Goal: Check status: Check status

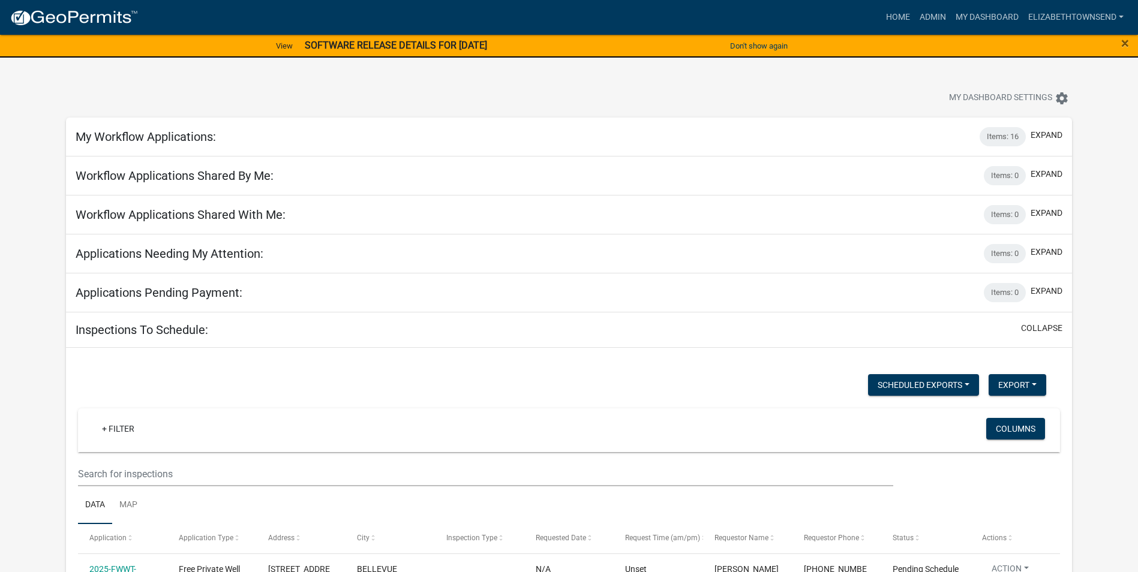
select select "3: 100"
click at [925, 15] on link "Admin" at bounding box center [933, 17] width 36 height 23
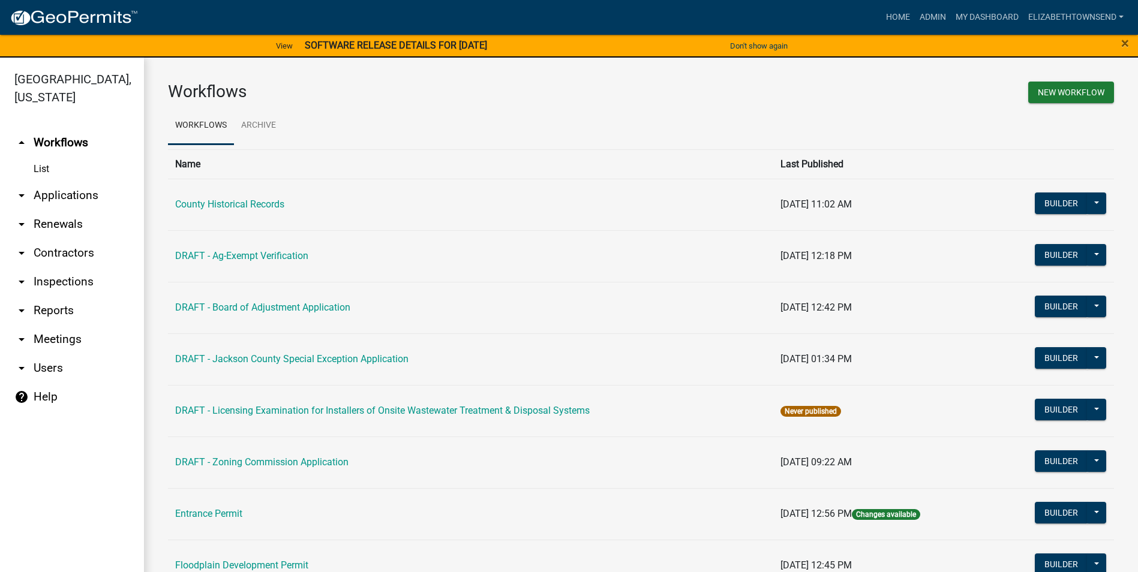
click at [55, 181] on link "arrow_drop_down Applications" at bounding box center [72, 195] width 144 height 29
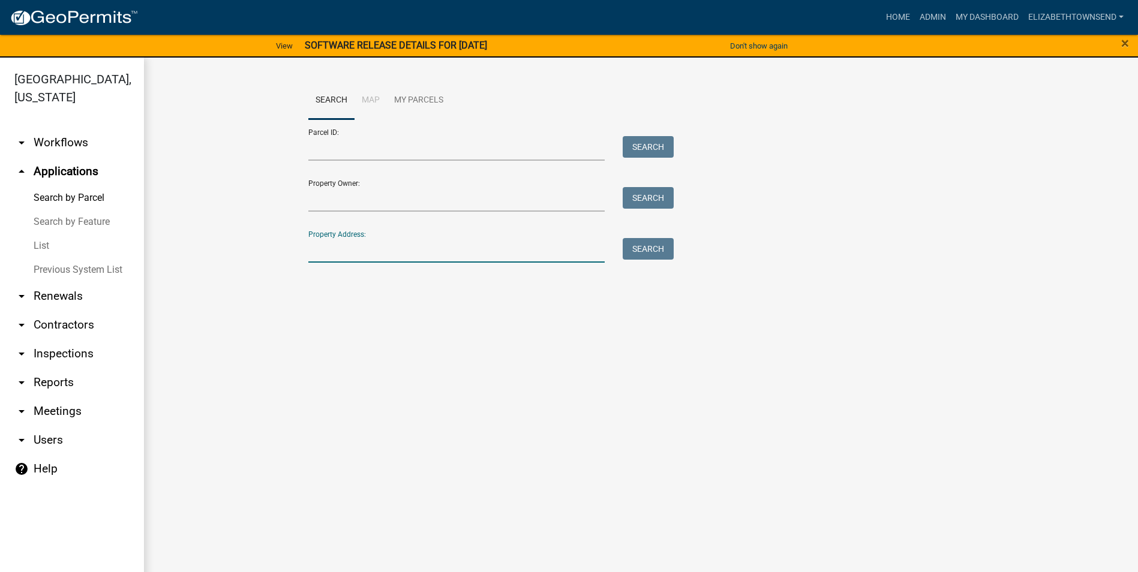
click at [395, 244] on input "Property Address:" at bounding box center [456, 250] width 297 height 25
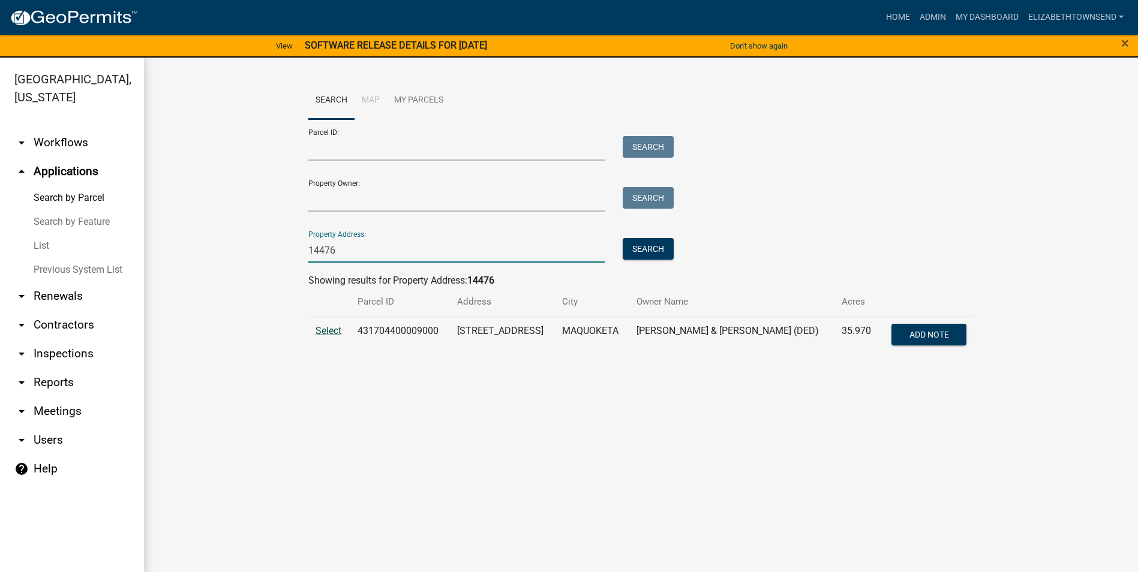
type input "14476"
click at [326, 326] on span "Select" at bounding box center [329, 330] width 26 height 11
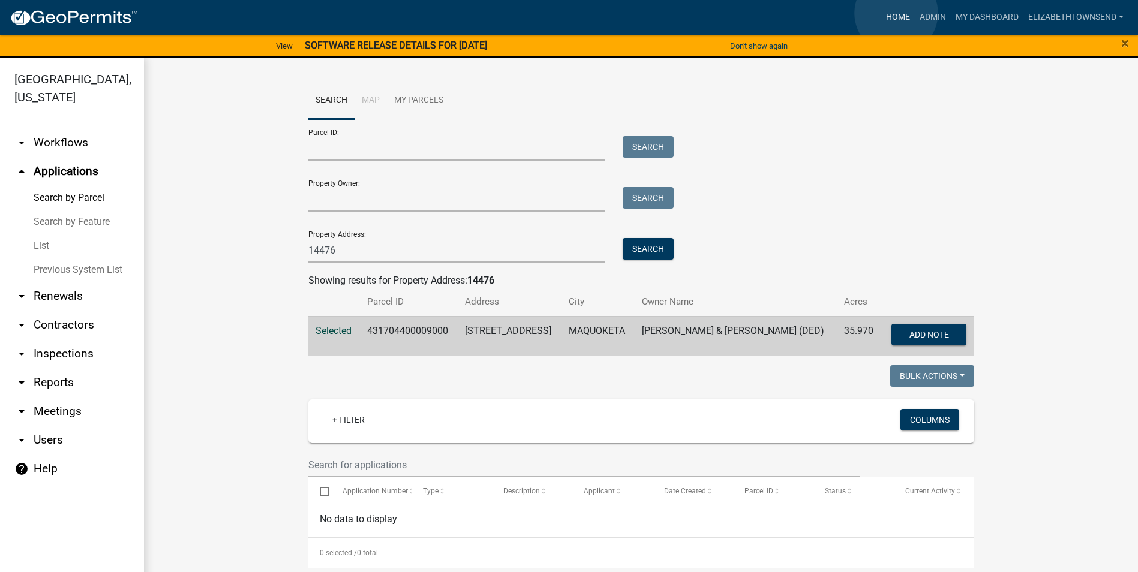
click at [896, 13] on link "Home" at bounding box center [898, 17] width 34 height 23
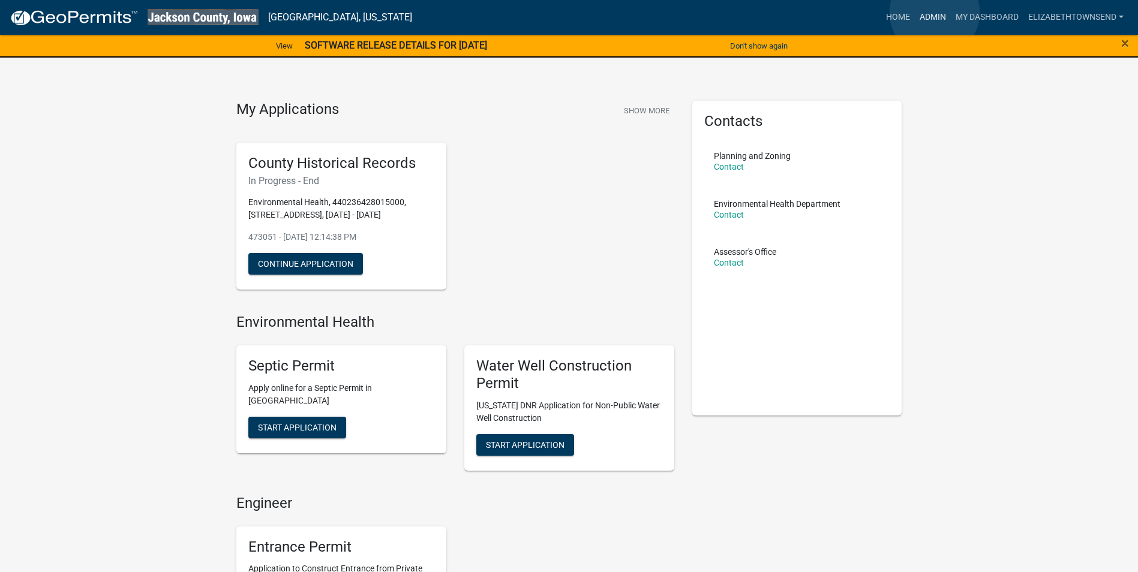
click at [935, 13] on link "Admin" at bounding box center [933, 17] width 36 height 23
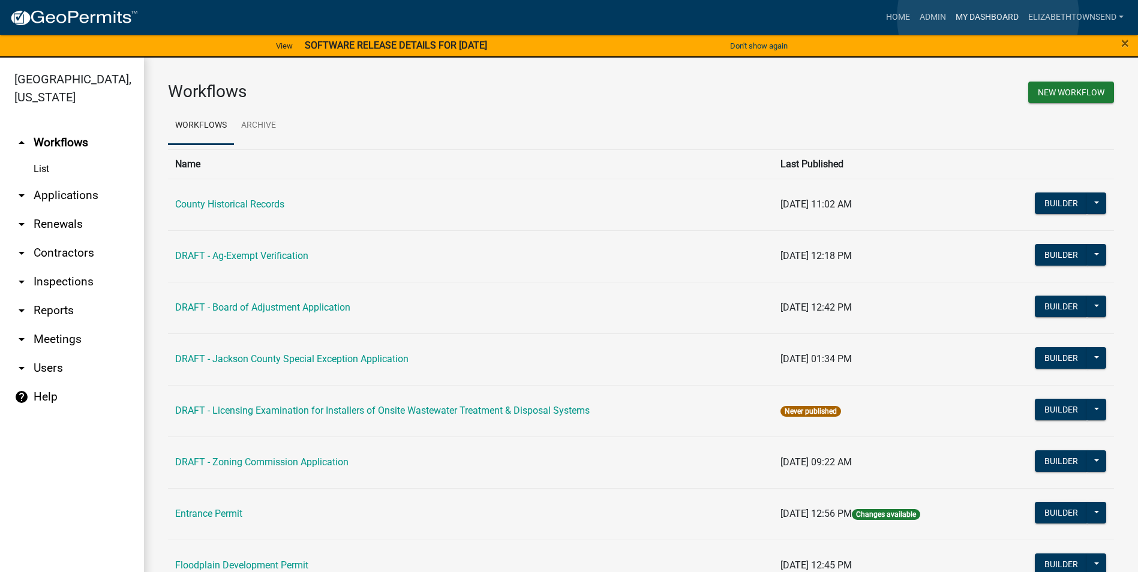
click at [988, 17] on link "My Dashboard" at bounding box center [987, 17] width 73 height 23
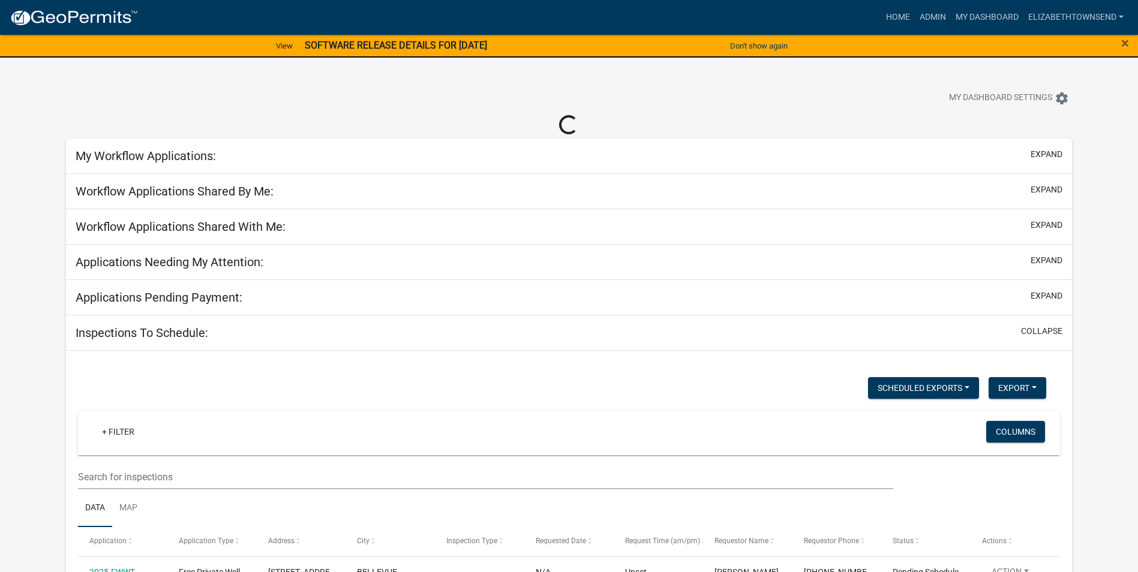
select select "3: 100"
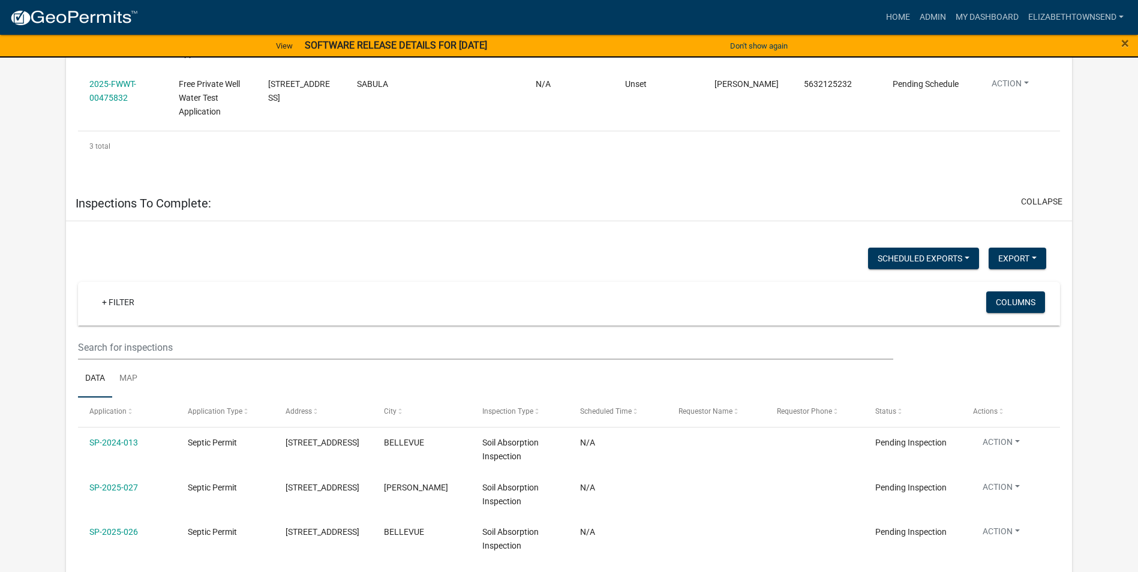
scroll to position [660, 0]
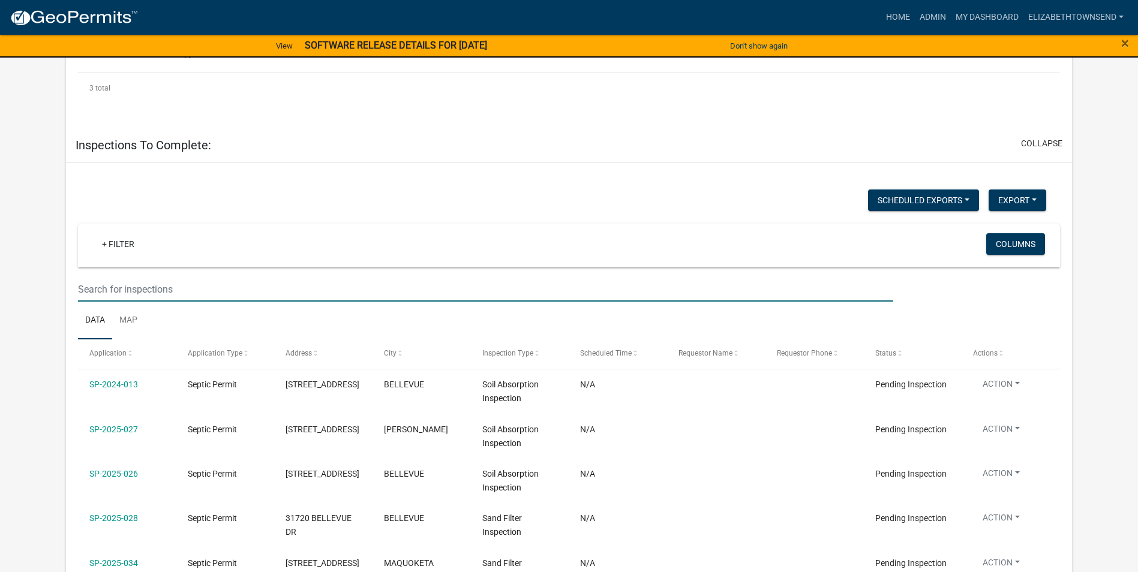
click at [127, 293] on input "text" at bounding box center [485, 289] width 815 height 25
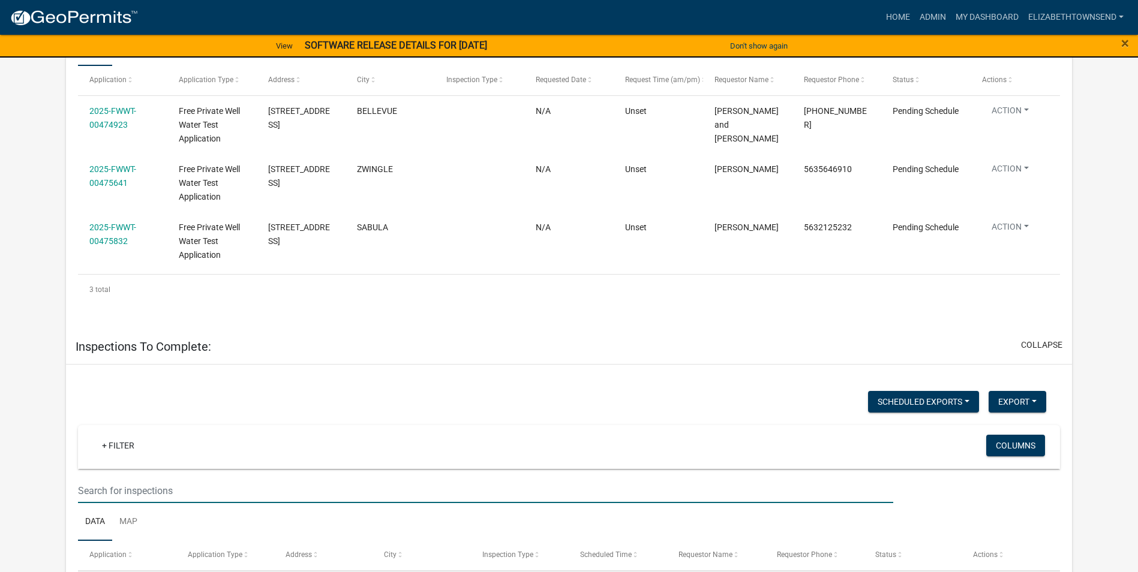
scroll to position [600, 0]
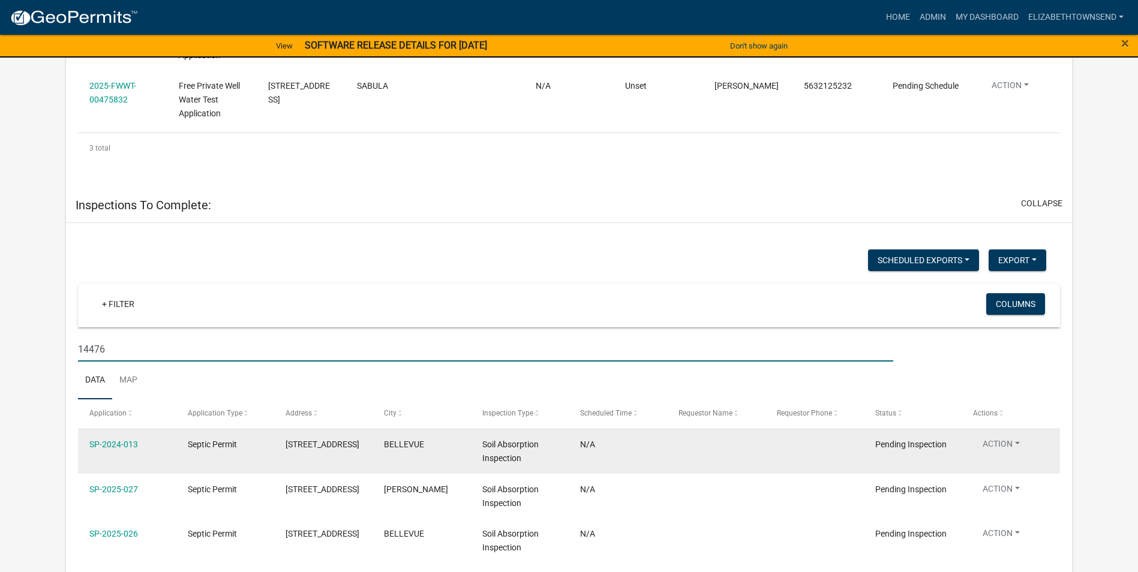
type input "14476"
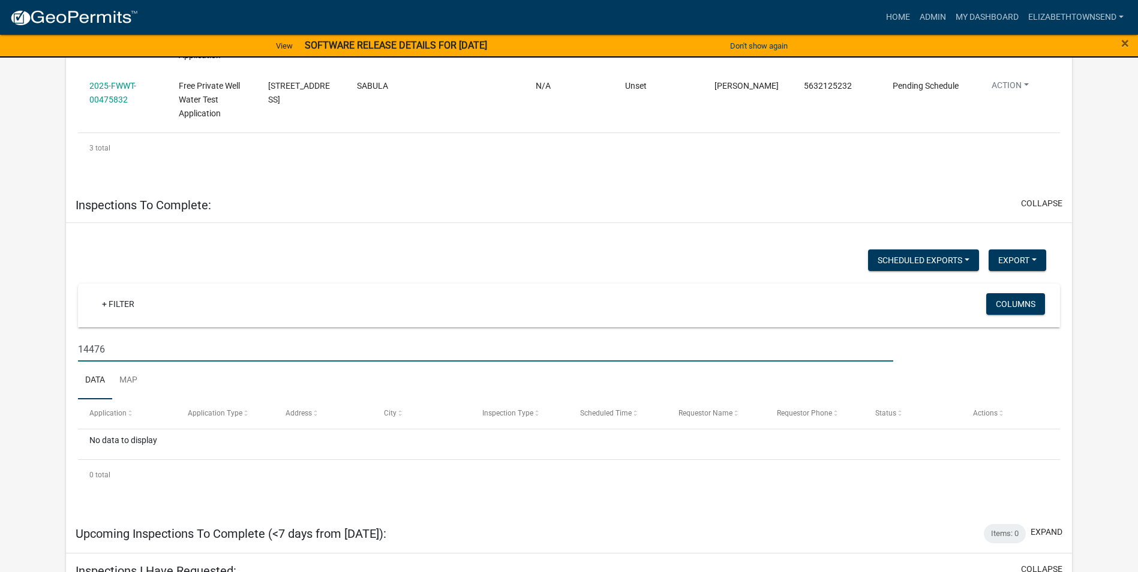
drag, startPoint x: 128, startPoint y: 352, endPoint x: 1, endPoint y: 345, distance: 127.4
click at [22, 345] on app-user-applications "more_horiz Home Admin My Dashboard ElizabethTownsend Admin Account Contractor P…" at bounding box center [569, 195] width 1138 height 1589
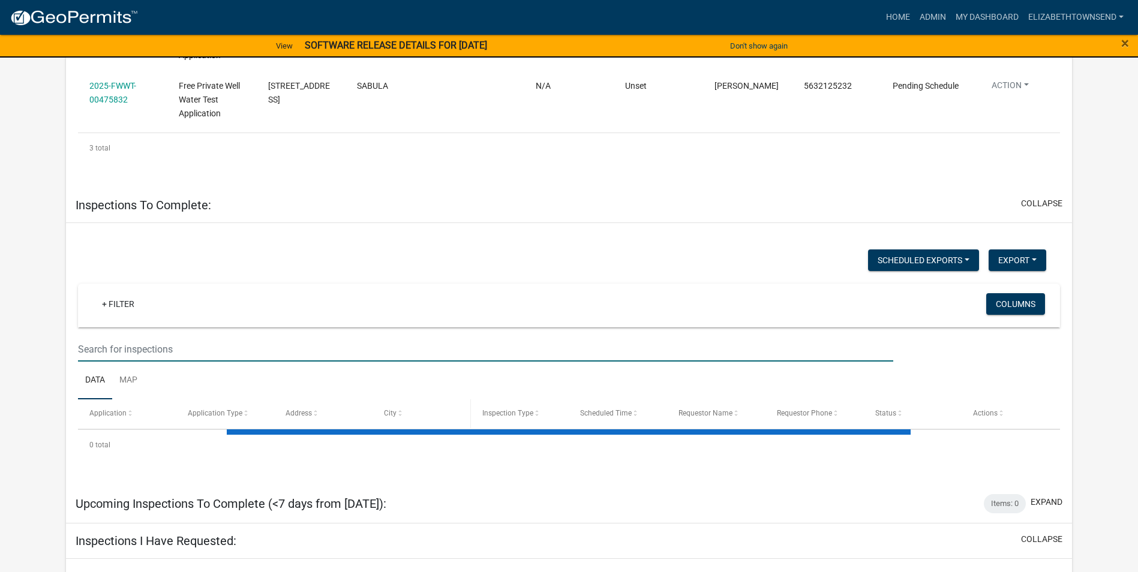
select select "3: 100"
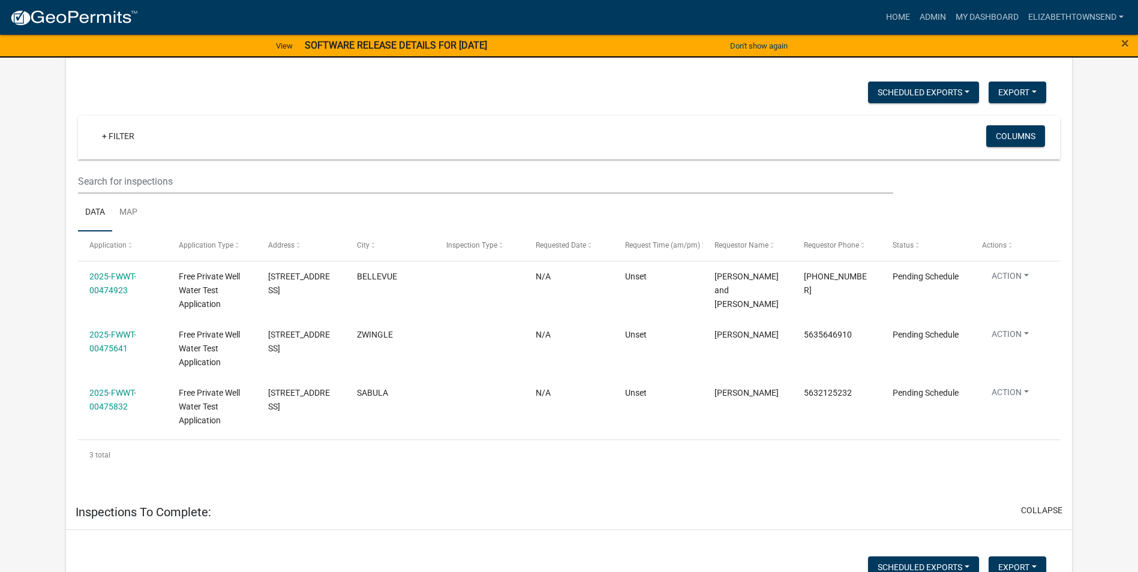
scroll to position [180, 0]
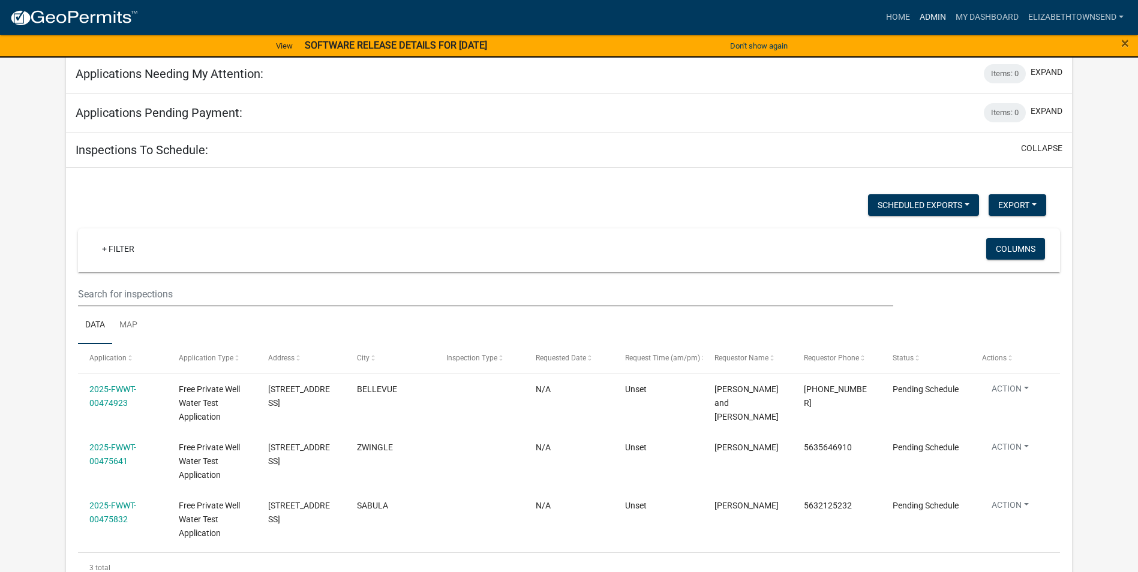
click at [925, 13] on link "Admin" at bounding box center [933, 17] width 36 height 23
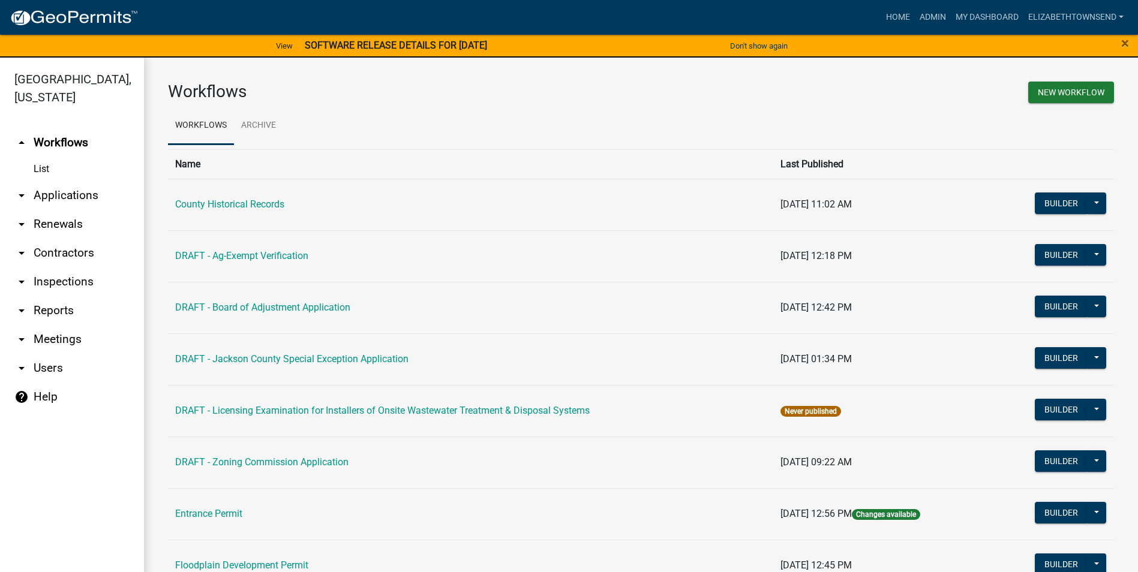
click at [68, 181] on link "arrow_drop_down Applications" at bounding box center [72, 195] width 144 height 29
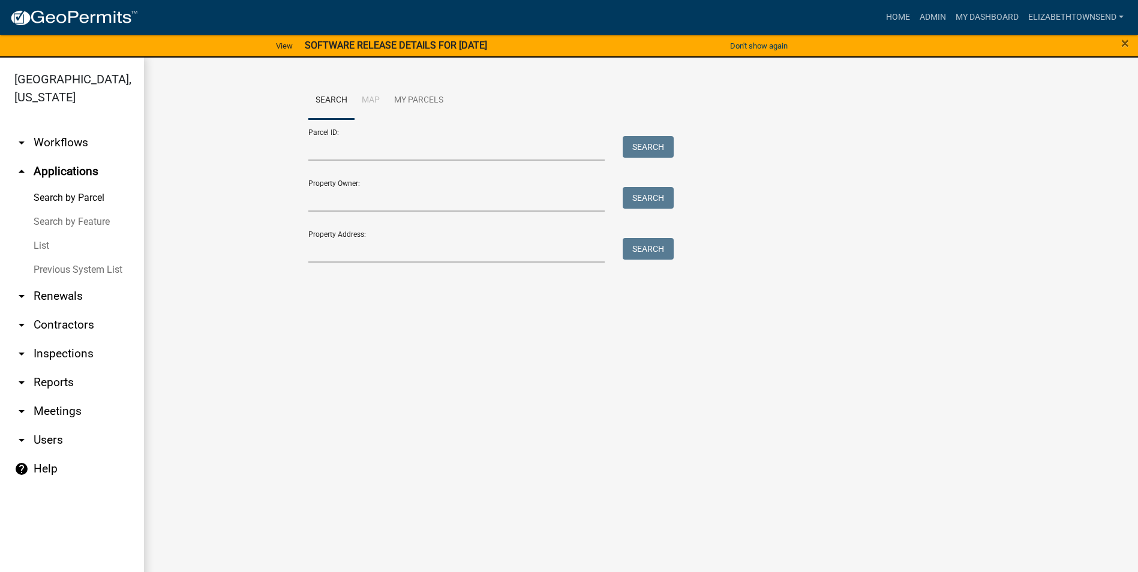
click at [82, 186] on link "Search by Parcel" at bounding box center [72, 198] width 144 height 24
click at [41, 234] on link "List" at bounding box center [72, 246] width 144 height 24
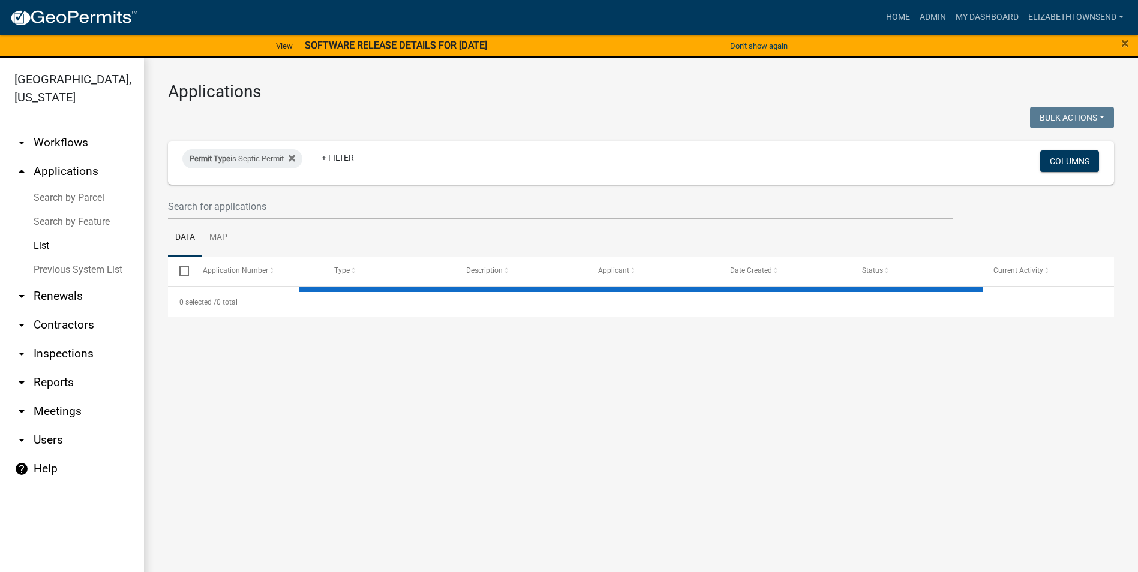
select select "3: 100"
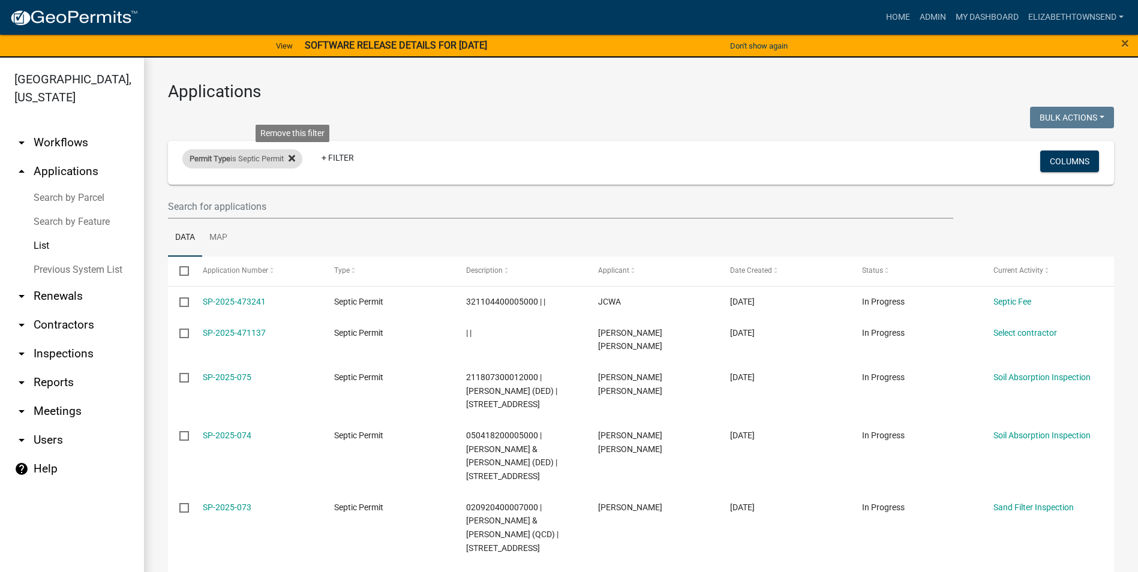
click at [295, 156] on icon at bounding box center [292, 159] width 7 height 10
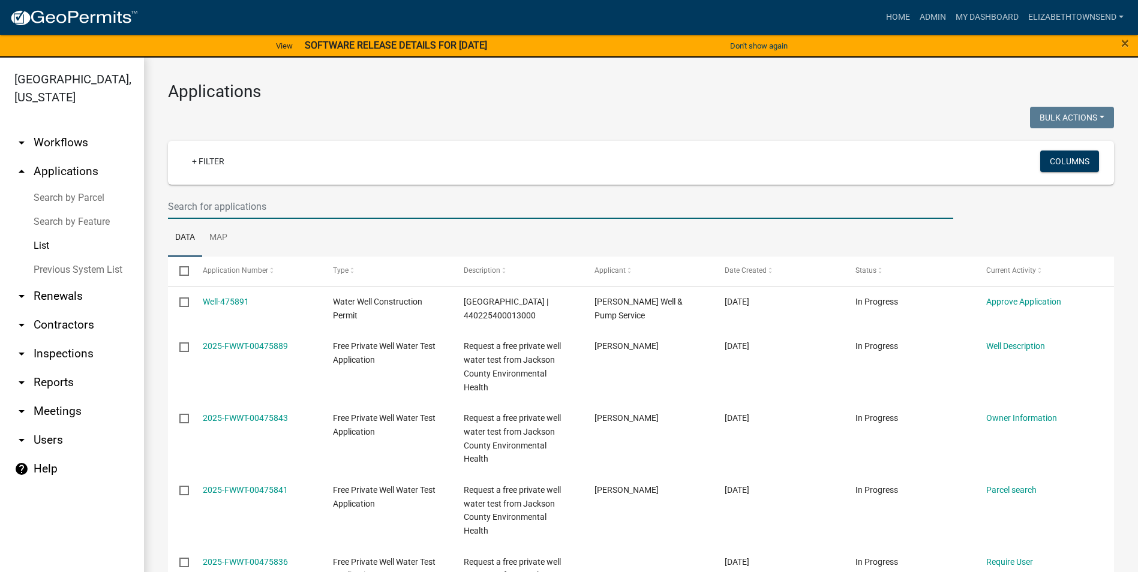
click at [252, 211] on input "text" at bounding box center [560, 206] width 785 height 25
type input "14476"
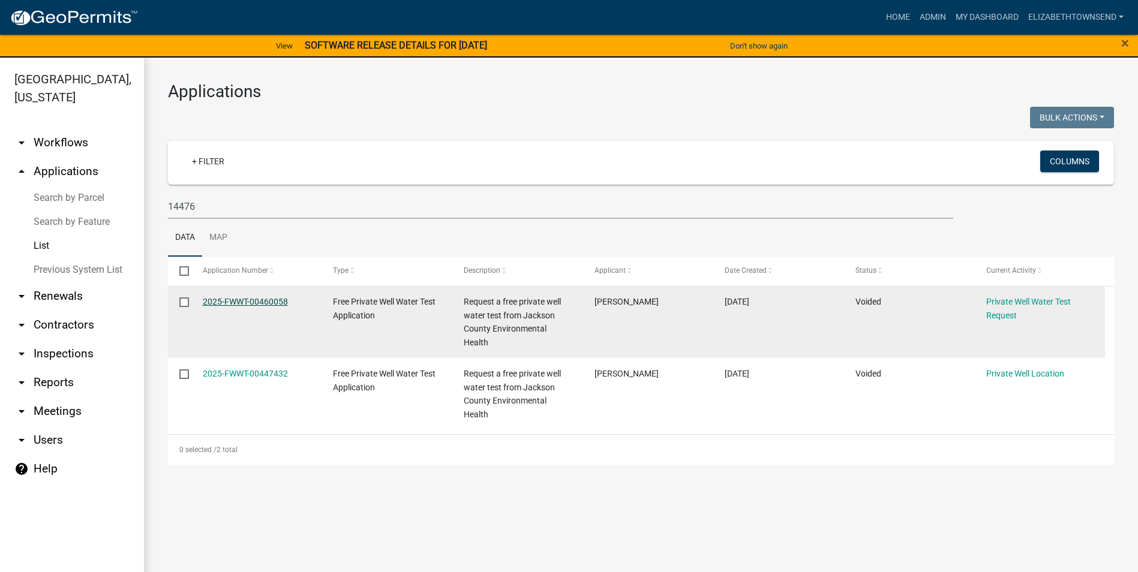
click at [276, 299] on link "2025-FWWT-00460058" at bounding box center [245, 302] width 85 height 10
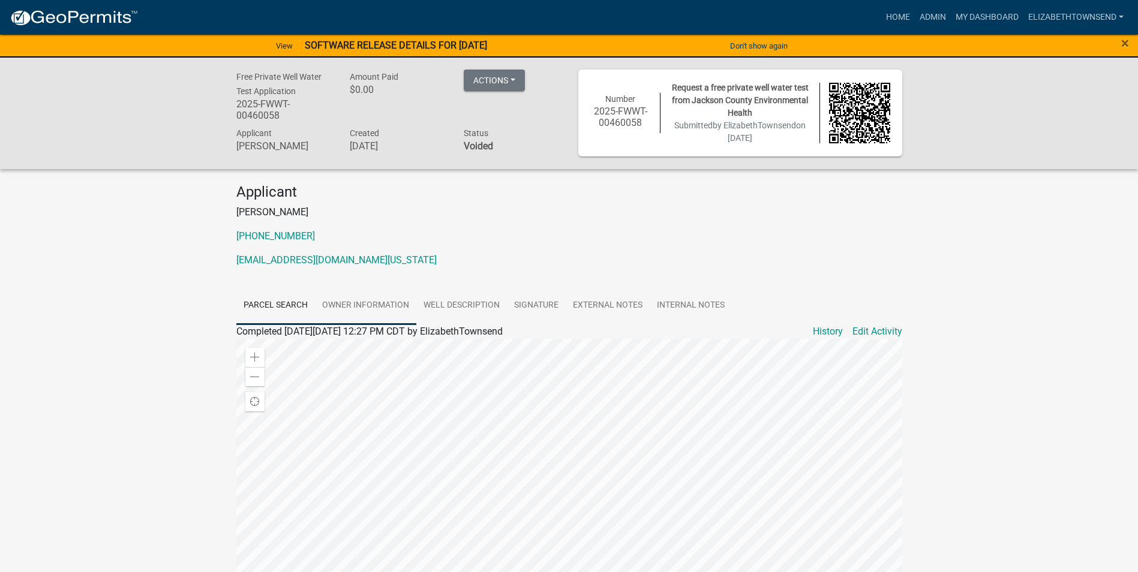
click at [380, 303] on link "Owner Information" at bounding box center [365, 306] width 101 height 38
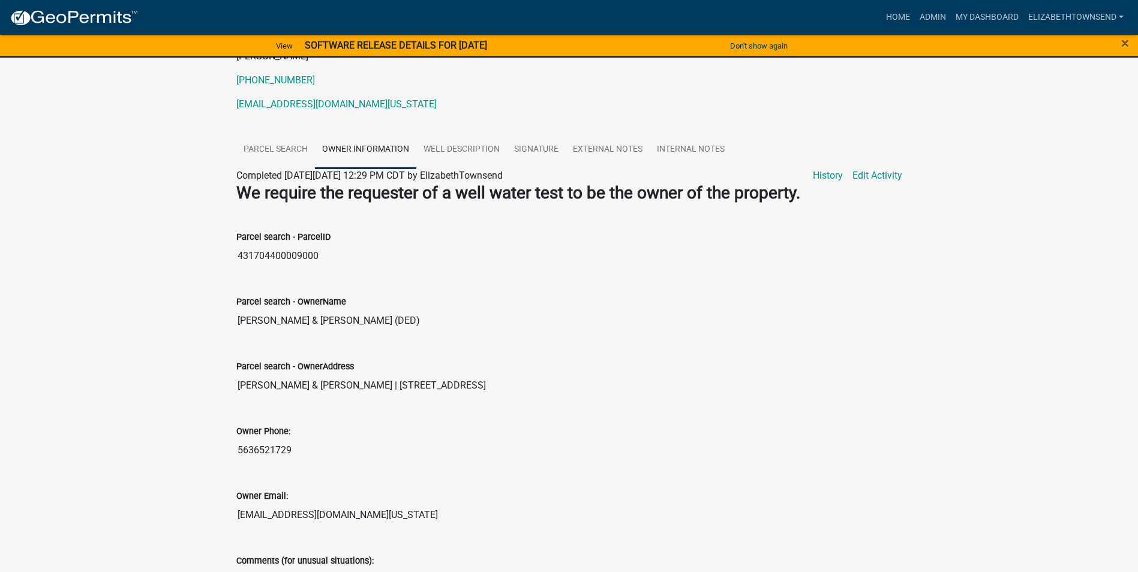
scroll to position [133, 0]
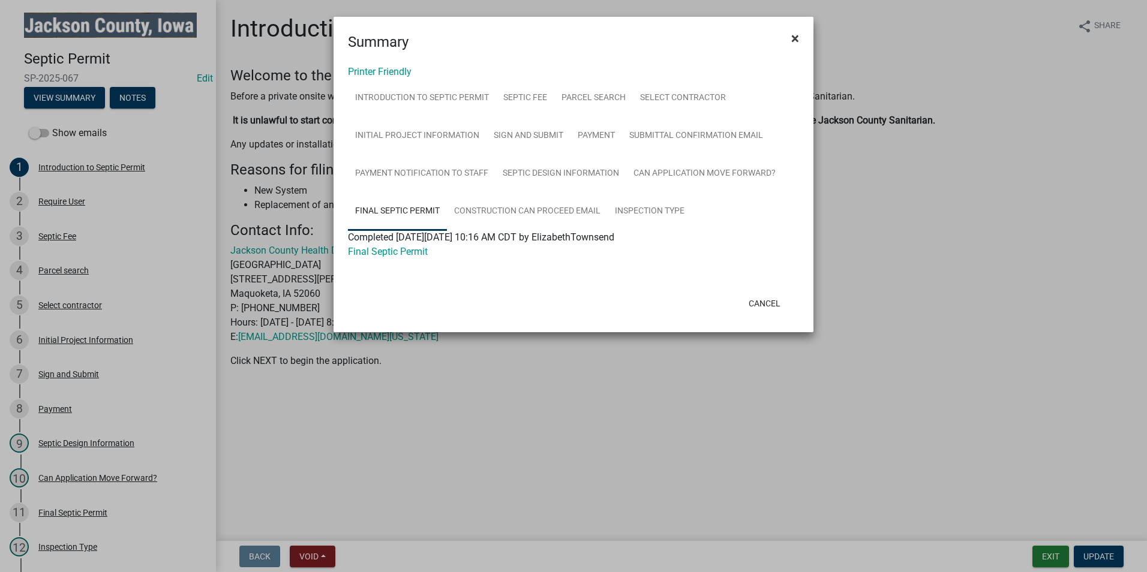
click at [794, 39] on span "×" at bounding box center [795, 38] width 8 height 17
